Goal: Task Accomplishment & Management: Use online tool/utility

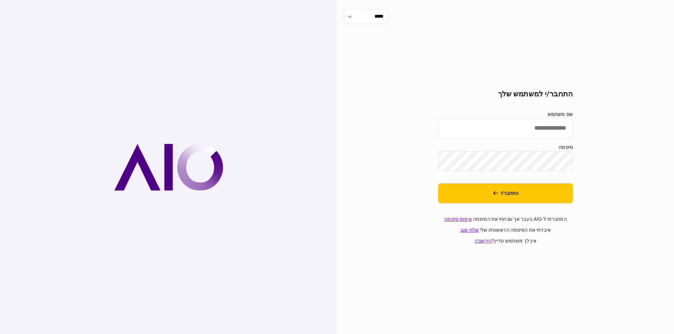
click at [545, 131] on input "שם משתמש" at bounding box center [505, 128] width 135 height 20
type input "********"
click at [524, 188] on button "התחבר/י" at bounding box center [505, 194] width 135 height 20
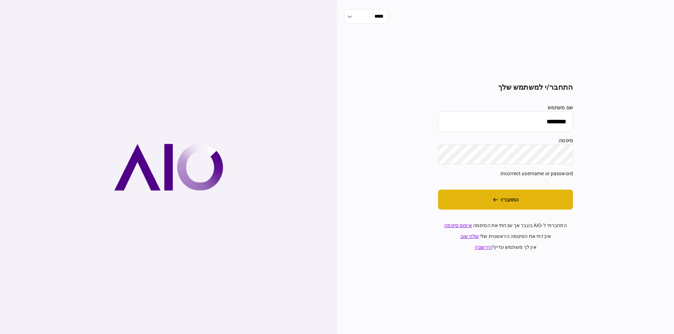
click at [545, 197] on button "התחבר/י" at bounding box center [505, 200] width 135 height 20
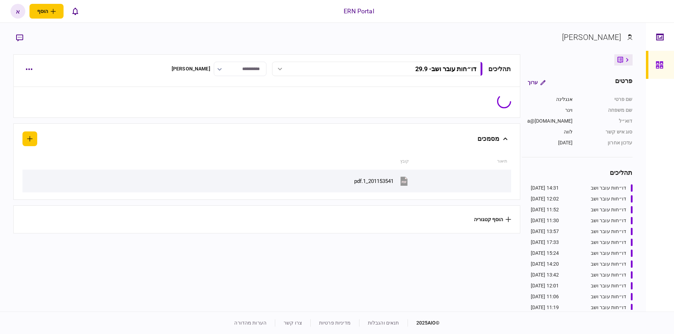
click at [652, 66] on link at bounding box center [660, 65] width 28 height 28
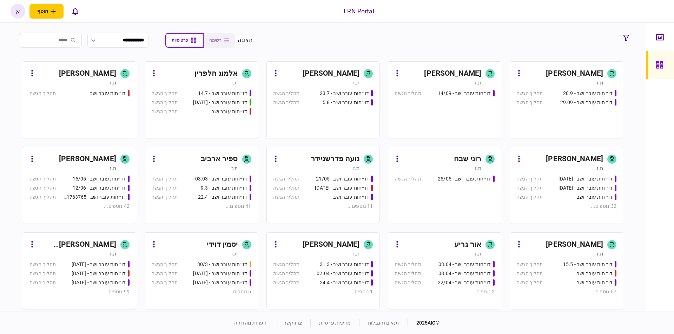
click at [572, 78] on div "[PERSON_NAME]" at bounding box center [574, 73] width 57 height 11
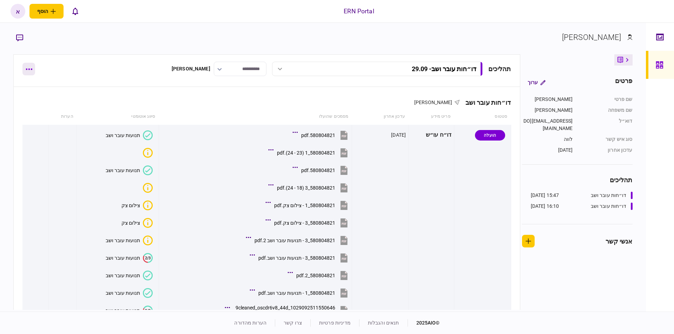
click at [29, 72] on button "button" at bounding box center [28, 69] width 13 height 13
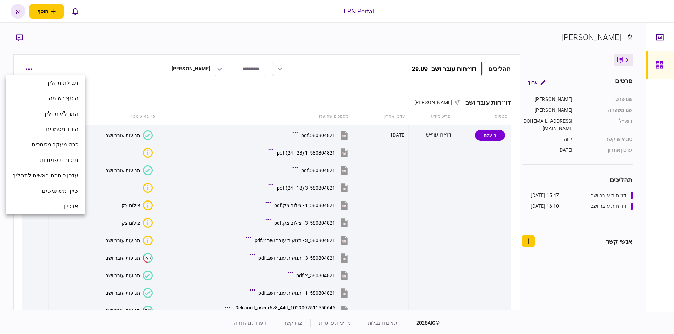
click at [91, 69] on div at bounding box center [337, 167] width 674 height 334
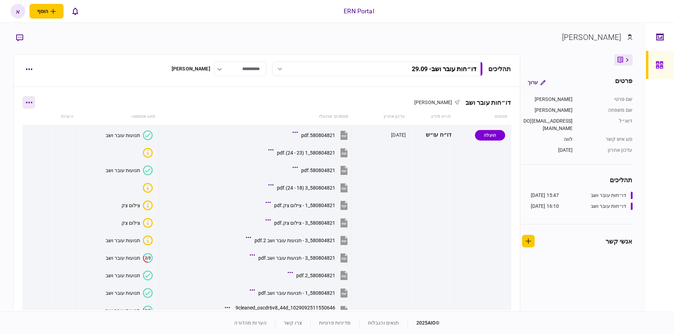
click at [35, 100] on button "button" at bounding box center [28, 102] width 13 height 13
click at [62, 78] on div at bounding box center [337, 167] width 674 height 334
click at [34, 101] on button "button" at bounding box center [28, 102] width 13 height 13
click at [29, 69] on div at bounding box center [337, 167] width 674 height 334
click at [28, 69] on icon "button" at bounding box center [29, 69] width 7 height 2
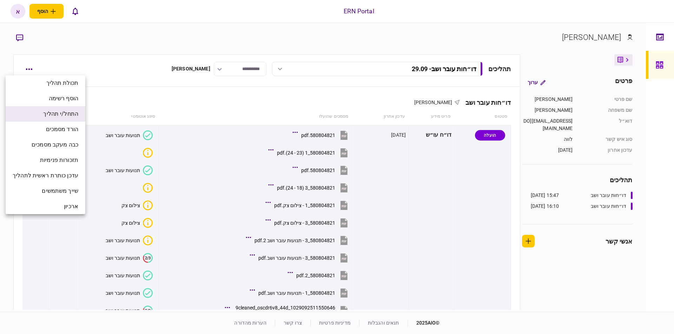
click at [71, 116] on span "התחל/י תהליך" at bounding box center [60, 114] width 35 height 8
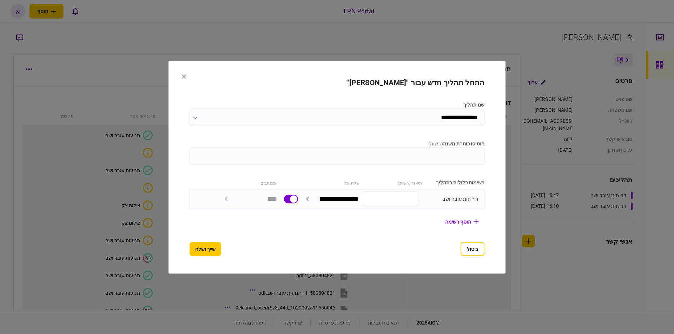
click at [461, 154] on input "הוסיפו כותרת משנה ( רשות )" at bounding box center [337, 156] width 295 height 18
type input "*****"
click at [190, 251] on button "שייך ושלח" at bounding box center [206, 249] width 32 height 14
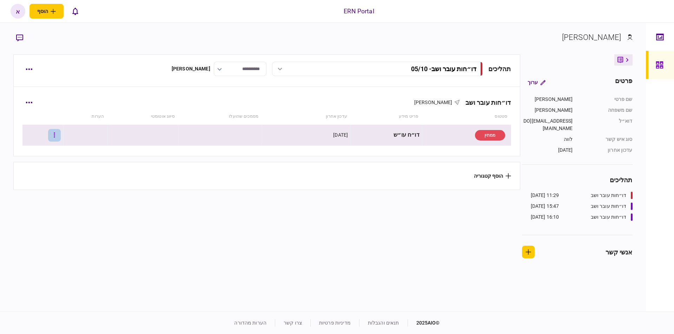
click at [55, 138] on button "button" at bounding box center [54, 135] width 13 height 13
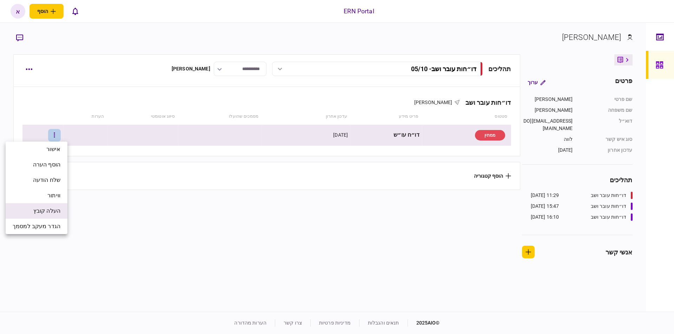
click at [55, 211] on span "העלה קובץ" at bounding box center [46, 211] width 27 height 8
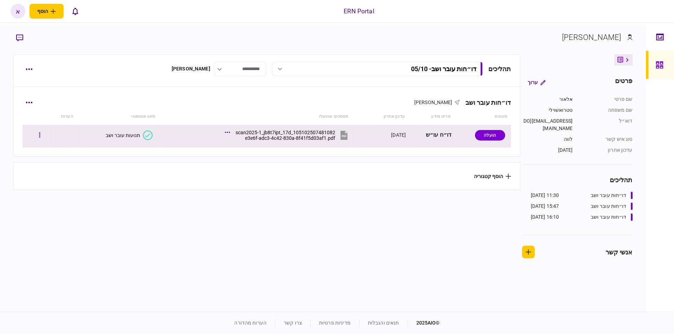
click at [146, 135] on icon at bounding box center [147, 135] width 5 height 4
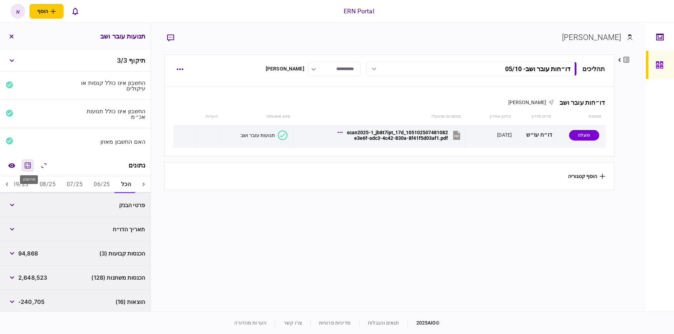
click at [28, 168] on icon "מחשבון" at bounding box center [28, 165] width 8 height 8
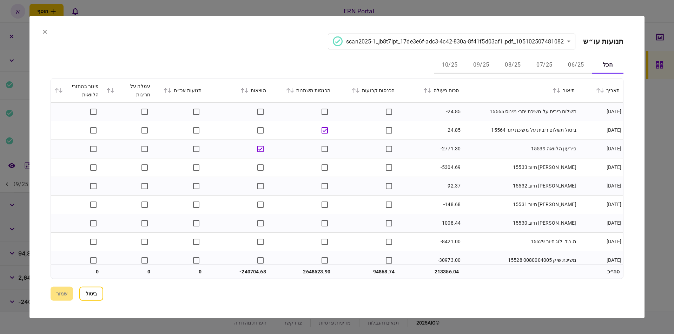
click at [575, 69] on button "06/25" at bounding box center [576, 65] width 32 height 17
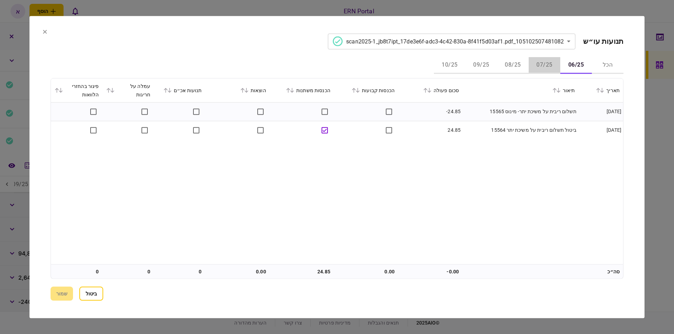
click at [546, 71] on button "07/25" at bounding box center [545, 65] width 32 height 17
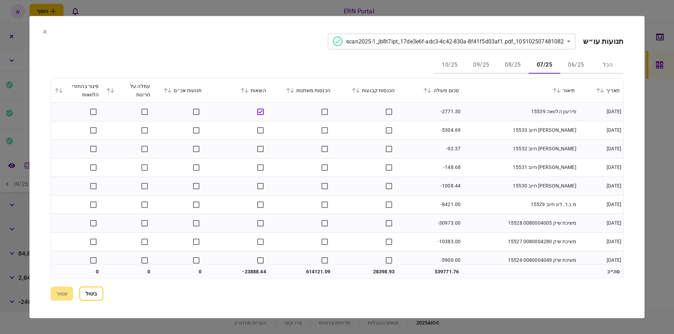
click at [356, 90] on icon at bounding box center [354, 90] width 4 height 5
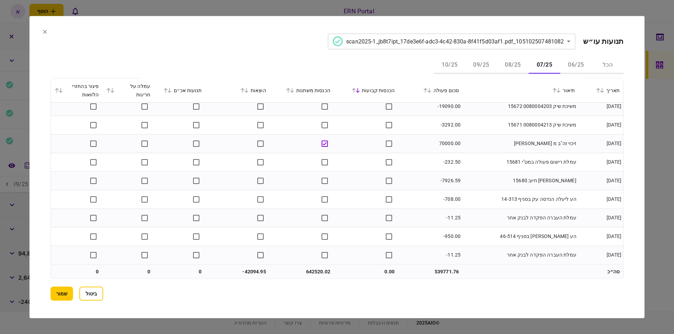
scroll to position [2685, 0]
click at [311, 273] on td "642520.02" at bounding box center [302, 272] width 64 height 14
drag, startPoint x: 305, startPoint y: 272, endPoint x: 322, endPoint y: 268, distance: 17.4
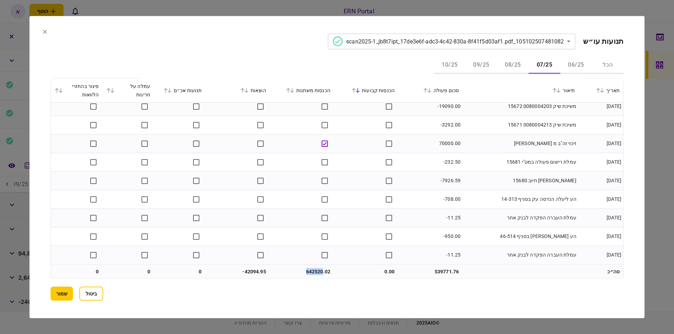
click at [322, 268] on td "642520.02" at bounding box center [302, 272] width 64 height 14
copy td "642520"
click at [509, 64] on button "08/25" at bounding box center [513, 65] width 32 height 17
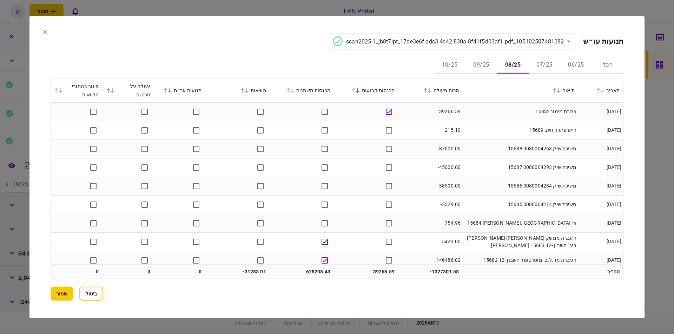
click at [382, 65] on div "הכל 06/25 07/25 08/25 09/25 10/25" at bounding box center [337, 65] width 573 height 17
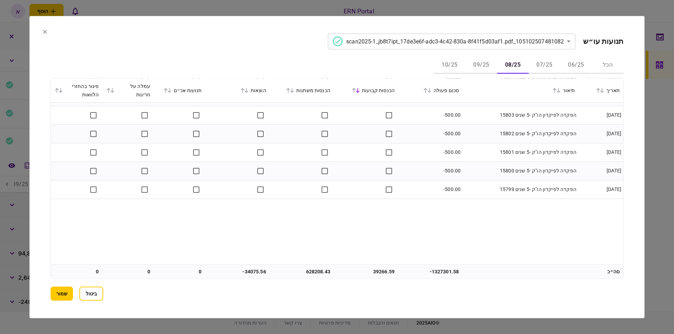
scroll to position [2326, 0]
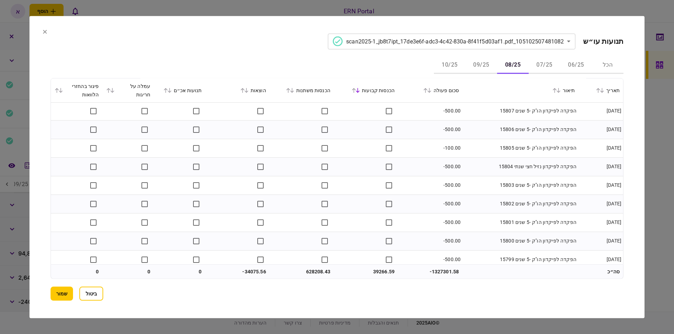
click at [368, 89] on div "הכנסות קבועות" at bounding box center [365, 90] width 57 height 8
click at [360, 89] on icon at bounding box center [358, 90] width 4 height 5
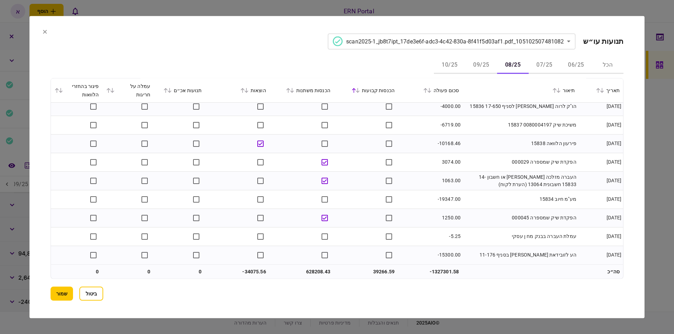
scroll to position [0, 0]
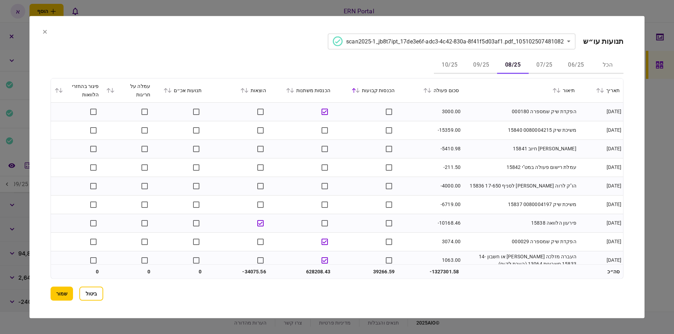
click at [360, 89] on icon at bounding box center [358, 90] width 4 height 5
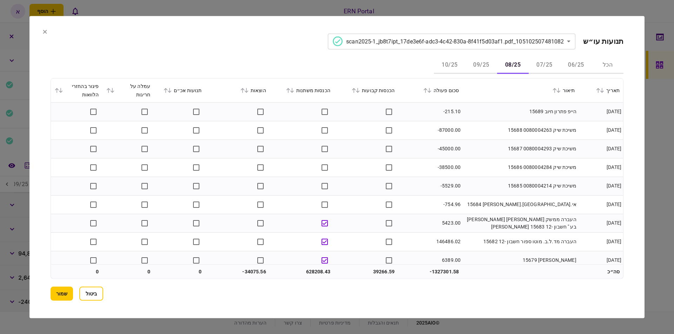
click at [360, 89] on icon at bounding box center [358, 90] width 4 height 5
click at [314, 271] on td "667475.02" at bounding box center [302, 272] width 64 height 14
click at [307, 271] on td "667475.02" at bounding box center [302, 272] width 64 height 14
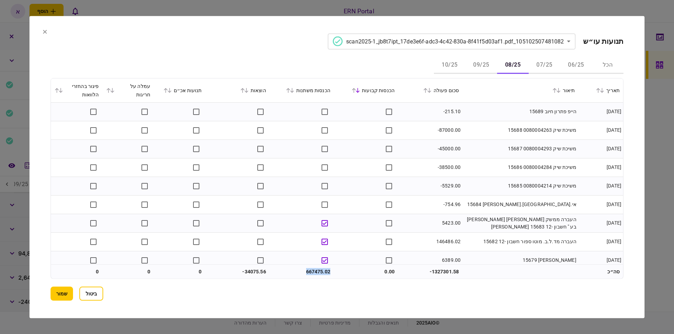
drag, startPoint x: 307, startPoint y: 271, endPoint x: 312, endPoint y: 271, distance: 5.3
click at [312, 271] on td "667475.02" at bounding box center [302, 272] width 64 height 14
click at [321, 273] on td "667475.02" at bounding box center [302, 272] width 64 height 14
drag, startPoint x: 322, startPoint y: 272, endPoint x: 306, endPoint y: 271, distance: 16.2
click at [306, 271] on td "667475.02" at bounding box center [302, 272] width 64 height 14
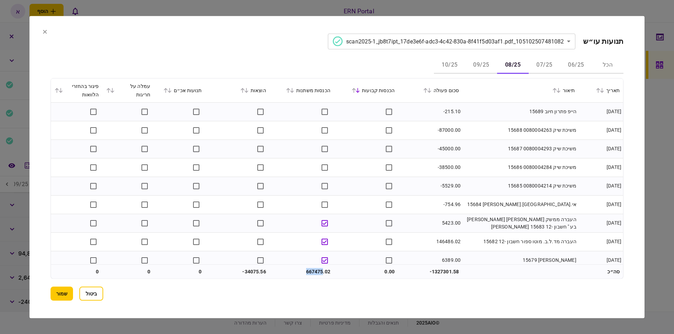
copy td "667475"
click at [476, 71] on button "09/25" at bounding box center [481, 65] width 32 height 17
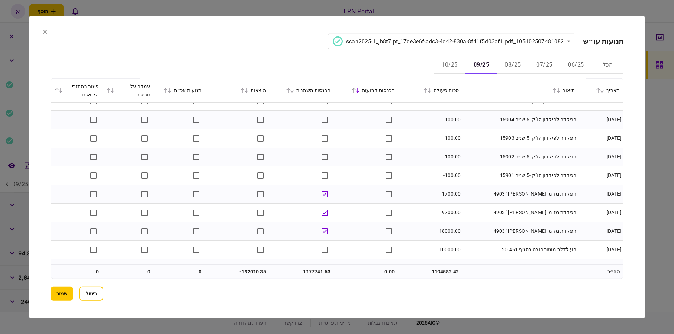
scroll to position [1039, 0]
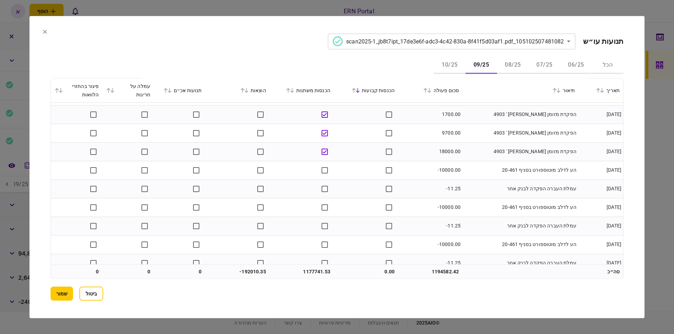
click at [305, 272] on td "1177741.53" at bounding box center [302, 272] width 64 height 14
copy td "1177741.53"
click at [441, 65] on button "10/25" at bounding box center [450, 65] width 32 height 17
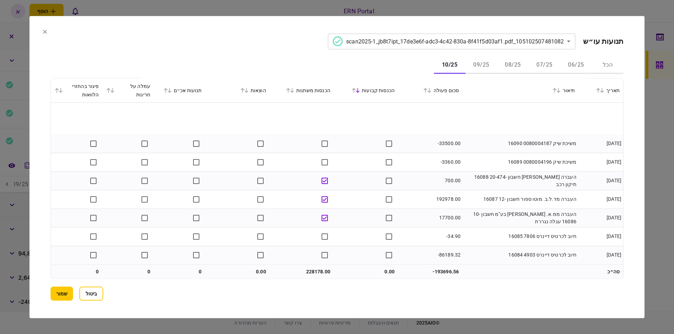
scroll to position [155, 0]
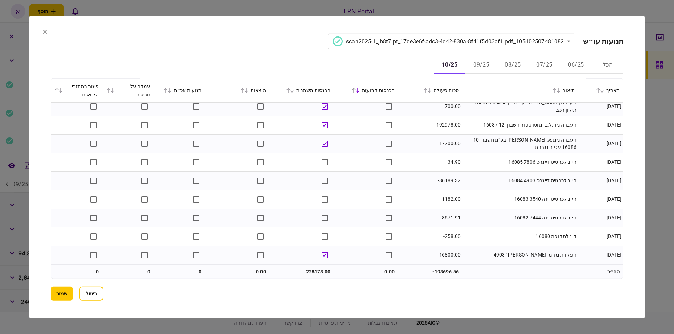
click at [50, 33] on section "**********" at bounding box center [336, 167] width 615 height 303
click at [47, 32] on section "**********" at bounding box center [336, 167] width 615 height 303
click at [45, 31] on icon at bounding box center [45, 32] width 4 height 4
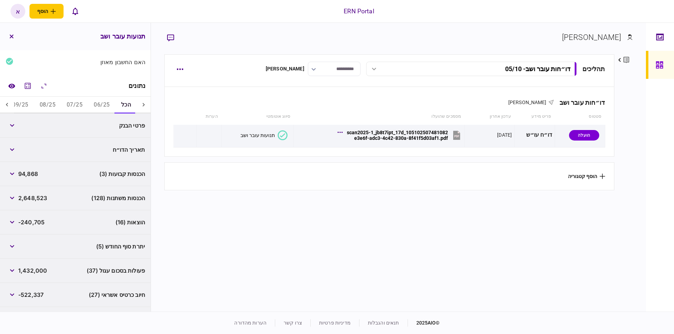
scroll to position [122, 0]
